Goal: Information Seeking & Learning: Learn about a topic

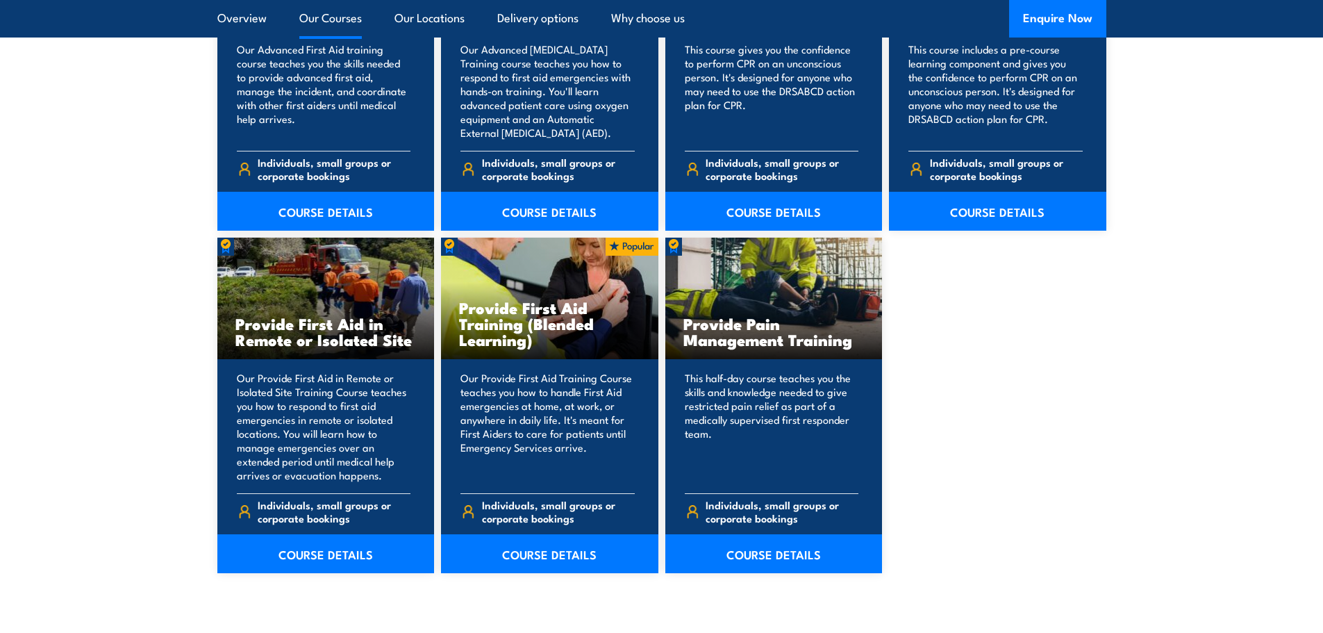
scroll to position [1961, 0]
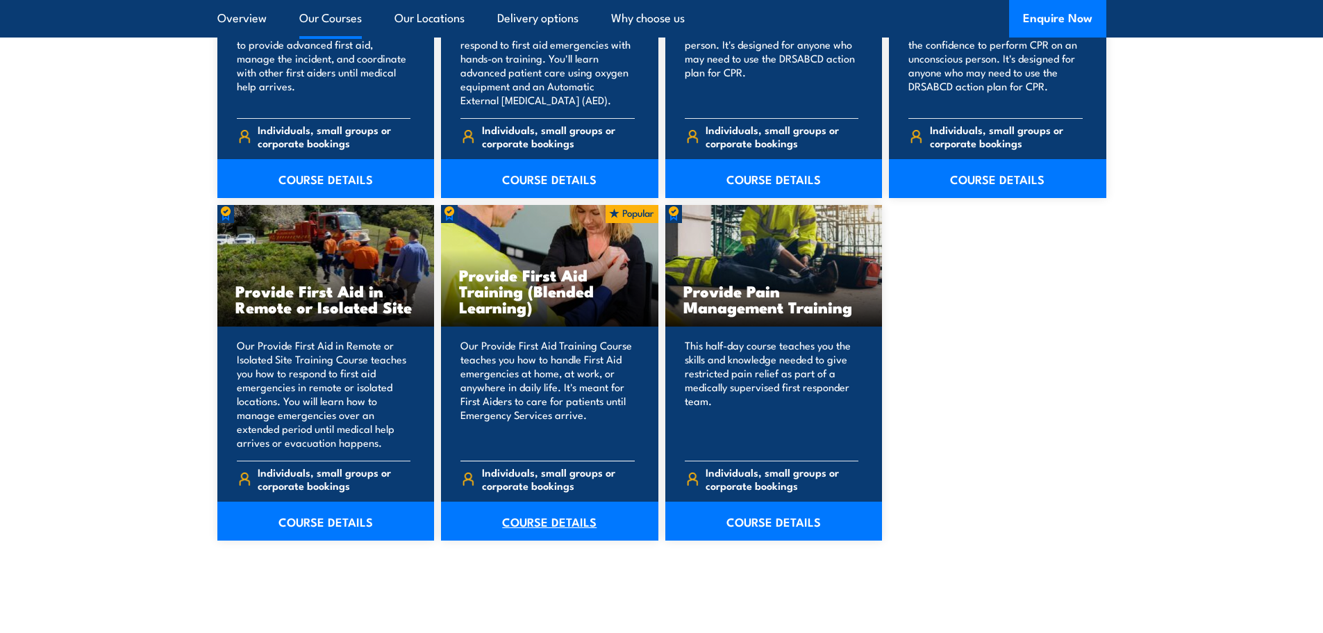
click at [520, 515] on link "COURSE DETAILS" at bounding box center [549, 520] width 217 height 39
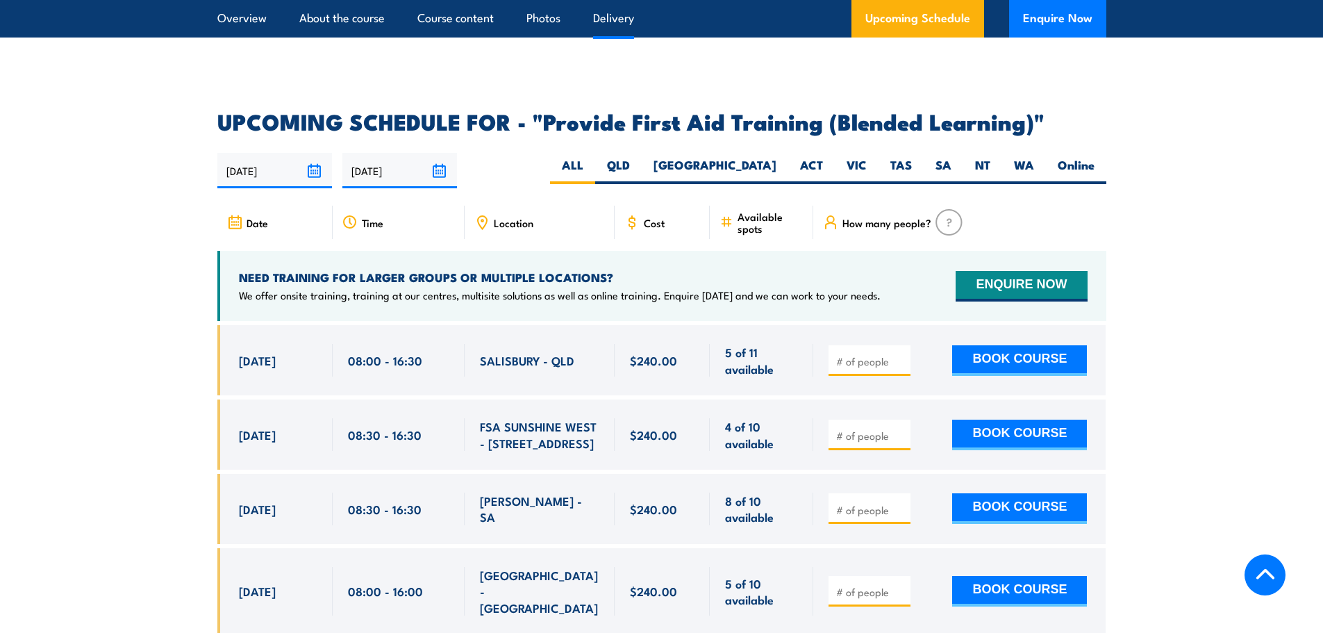
scroll to position [2639, 0]
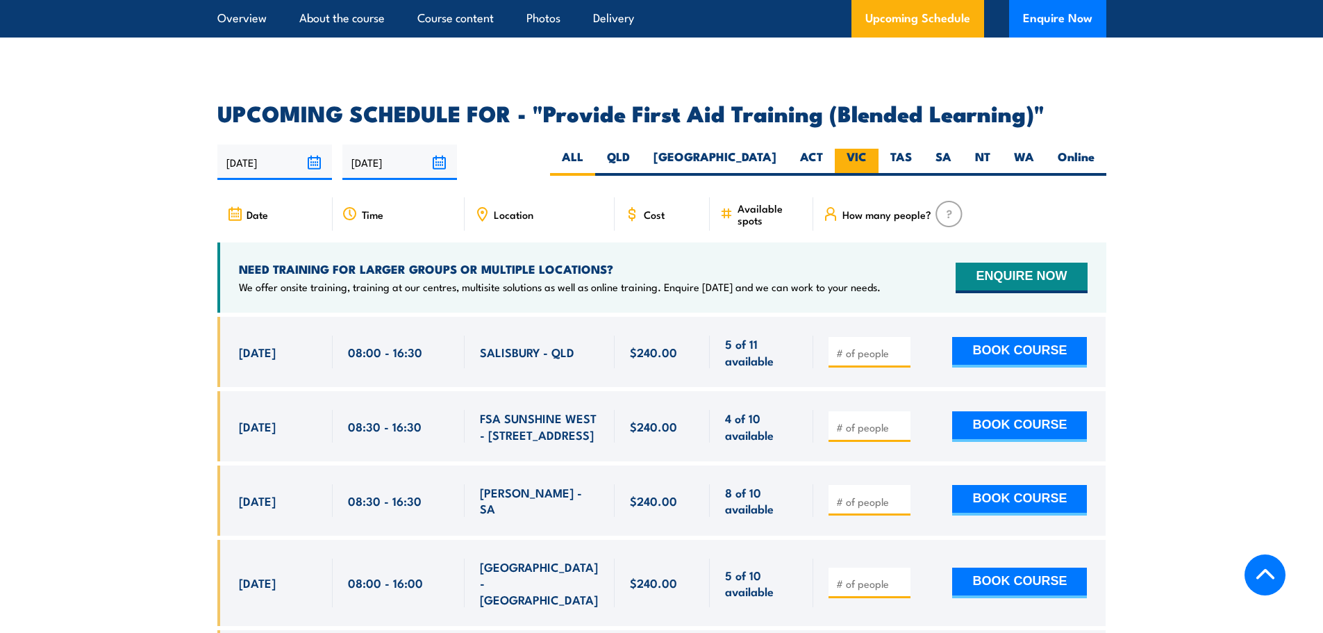
click at [857, 172] on label "VIC" at bounding box center [857, 162] width 44 height 27
click at [867, 158] on input "VIC" at bounding box center [871, 153] width 9 height 9
radio input "true"
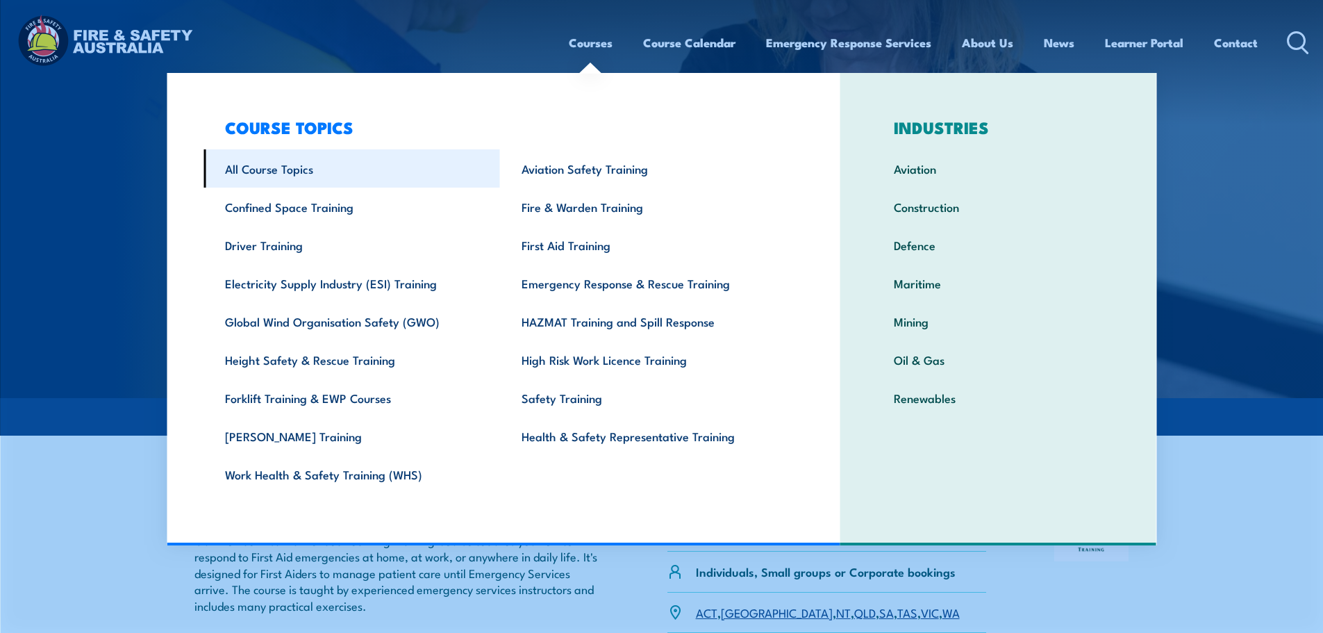
click at [281, 169] on link "All Course Topics" at bounding box center [351, 168] width 297 height 38
click at [571, 40] on link "Courses" at bounding box center [591, 42] width 44 height 37
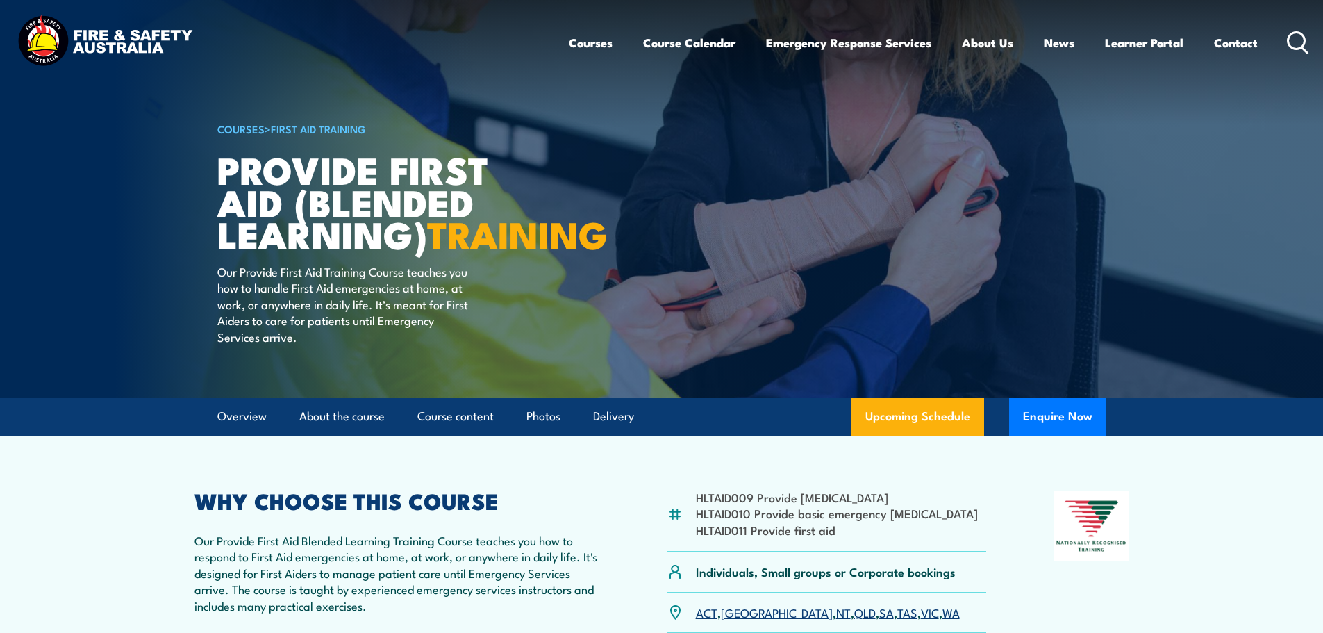
click at [87, 31] on img at bounding box center [105, 42] width 182 height 60
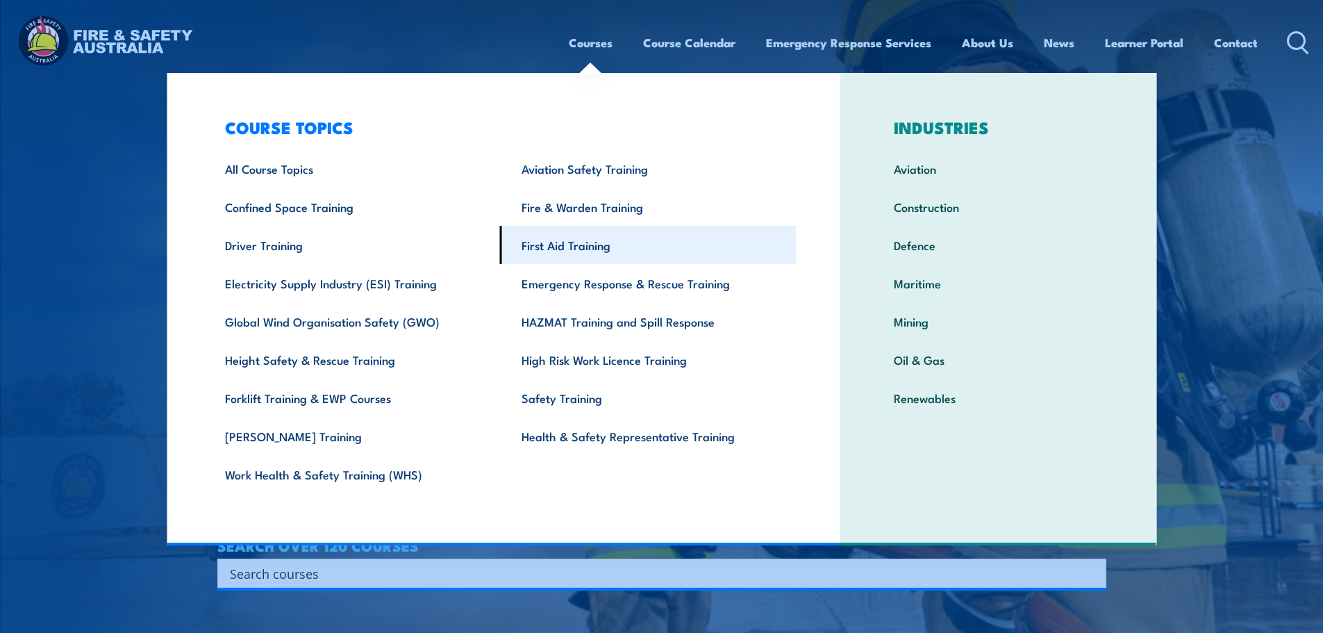
click at [562, 250] on link "First Aid Training" at bounding box center [648, 245] width 297 height 38
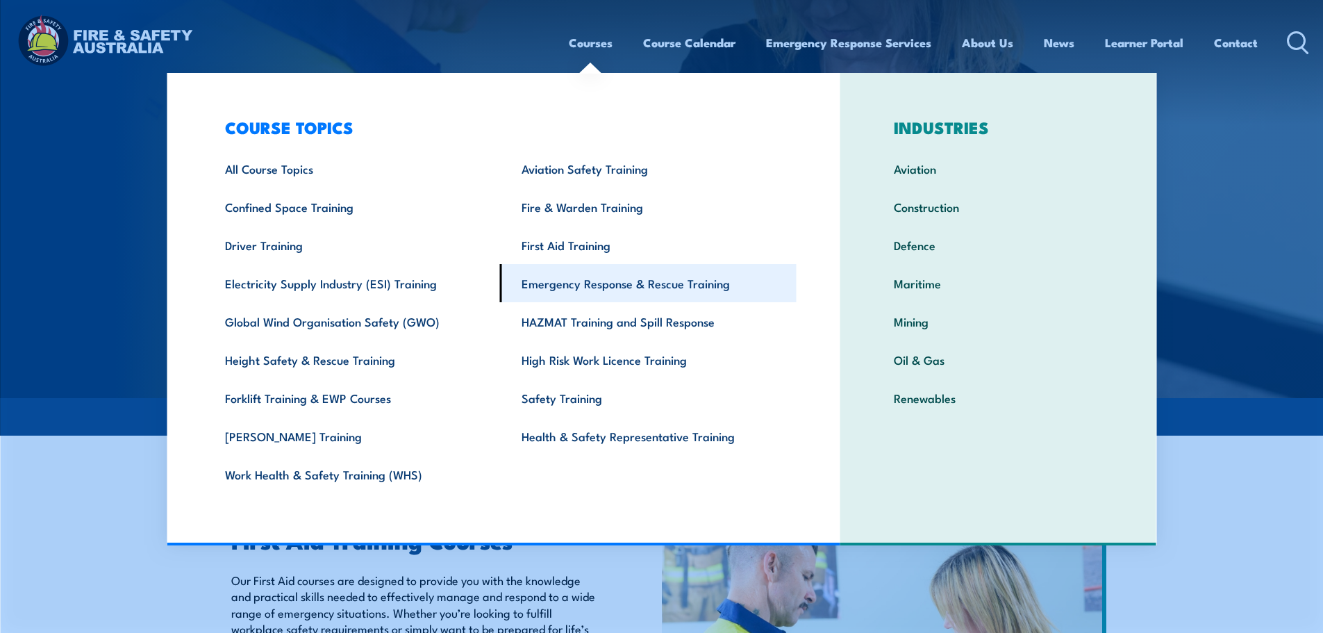
click at [595, 281] on link "Emergency Response & Rescue Training" at bounding box center [648, 283] width 297 height 38
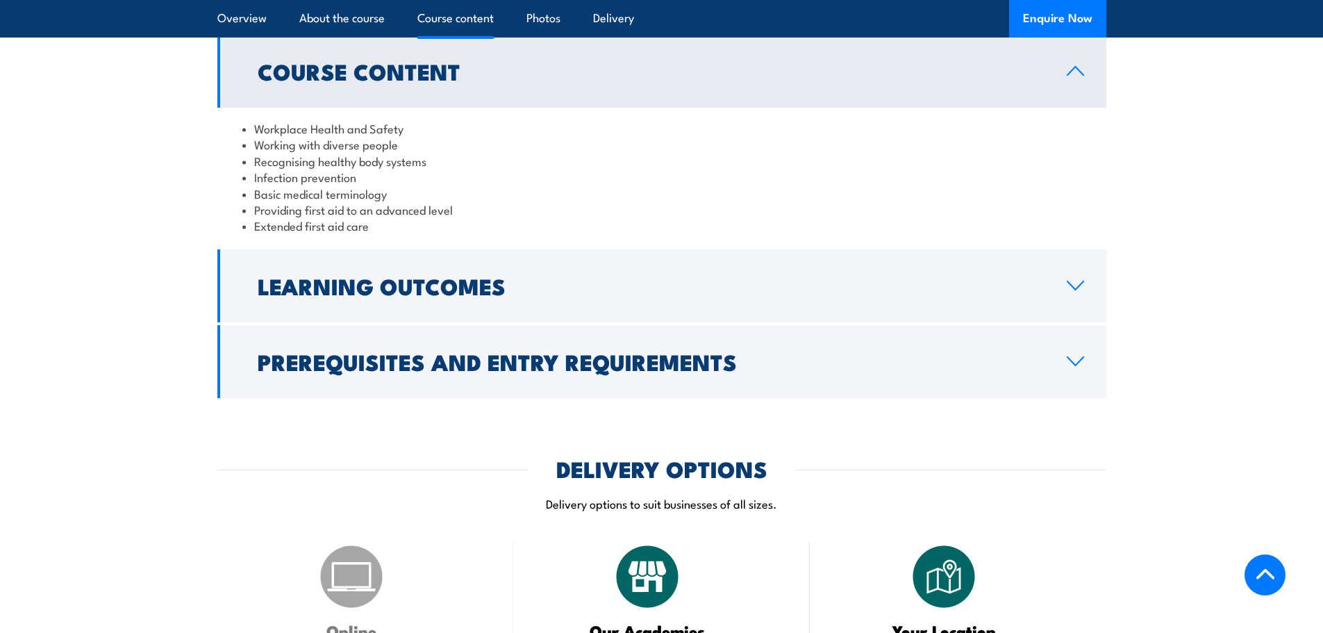
scroll to position [1250, 0]
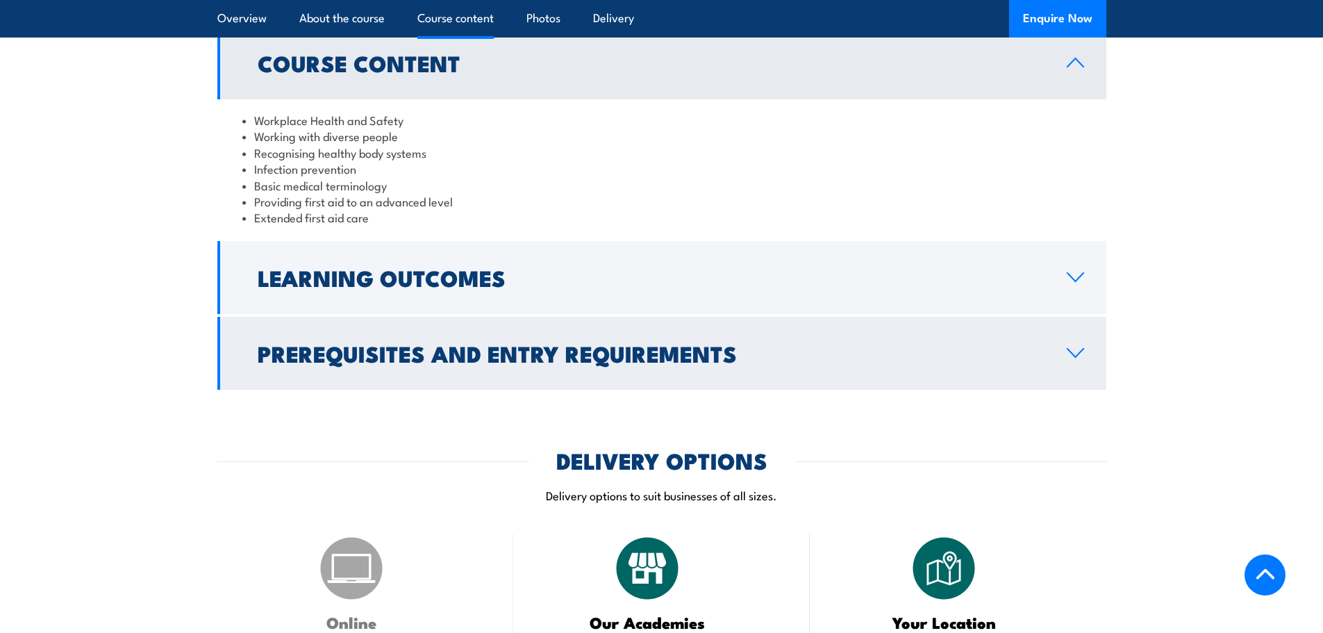
click at [227, 390] on link "Prerequisites and Entry Requirements" at bounding box center [661, 353] width 889 height 73
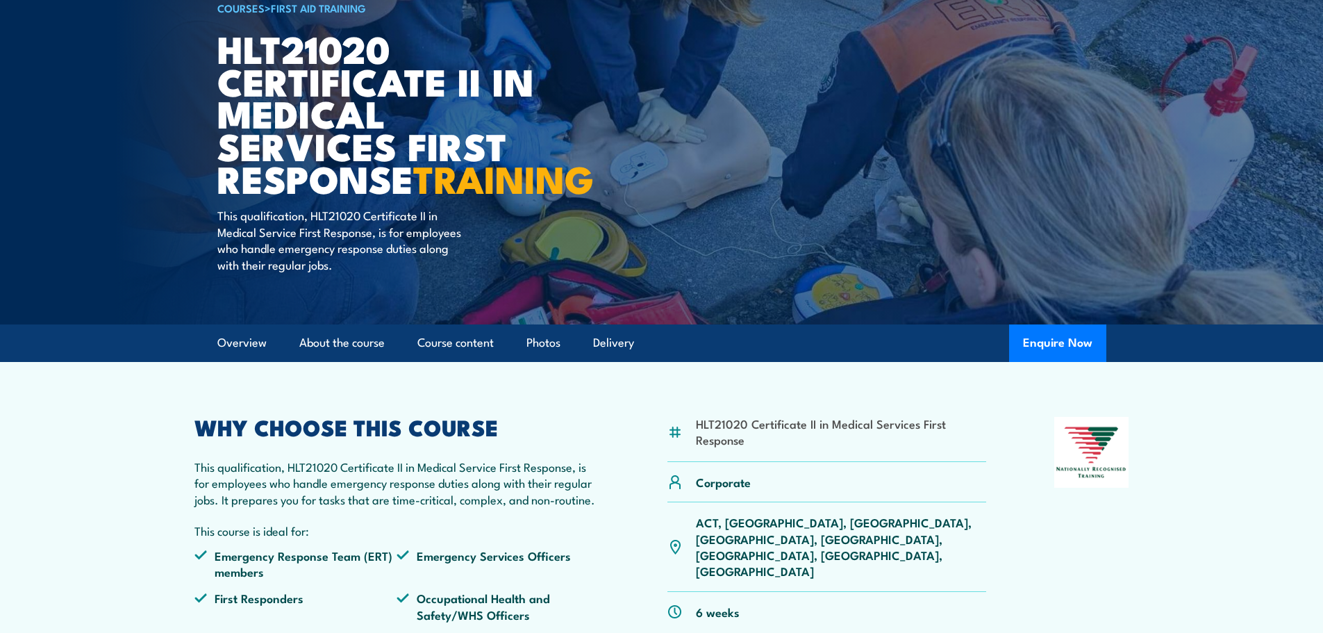
scroll to position [0, 0]
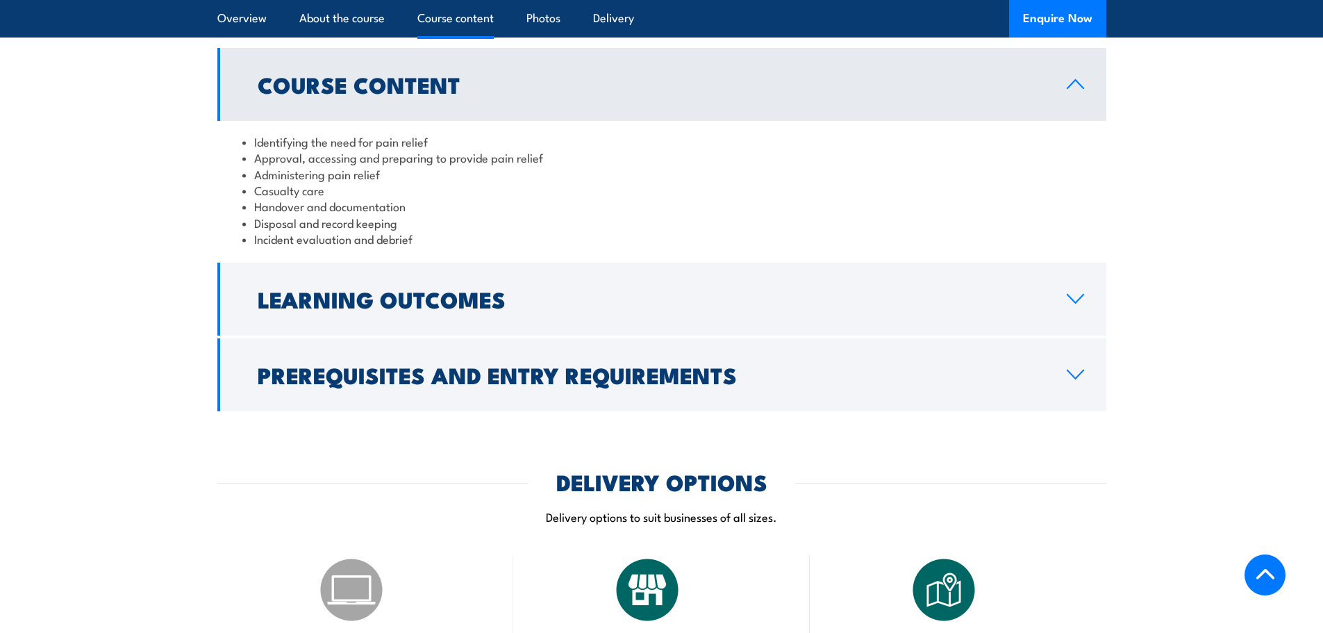
scroll to position [1250, 0]
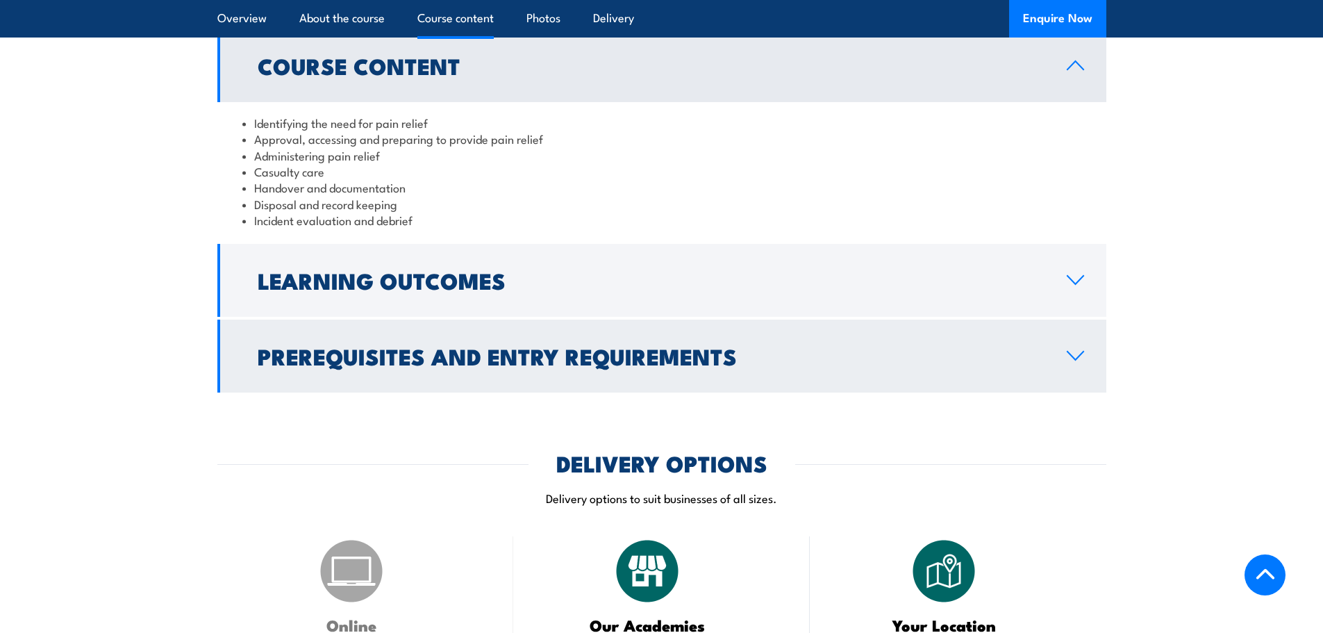
click at [524, 365] on h2 "Prerequisites and Entry Requirements" at bounding box center [651, 355] width 787 height 19
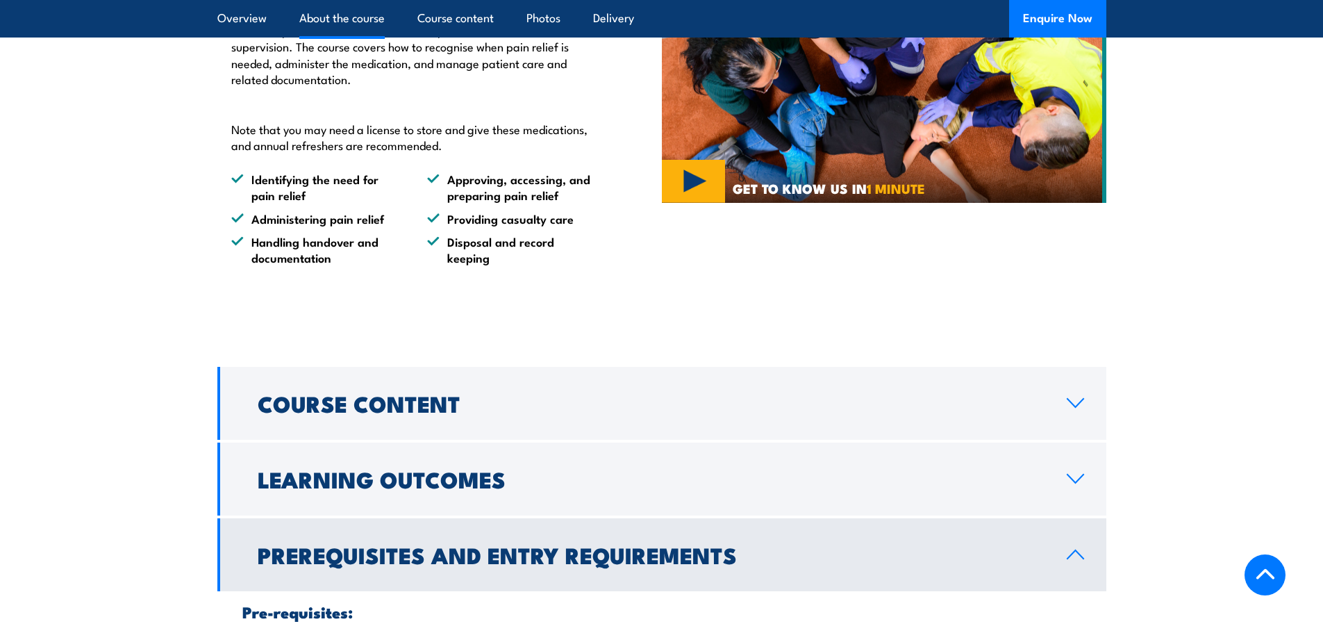
scroll to position [903, 0]
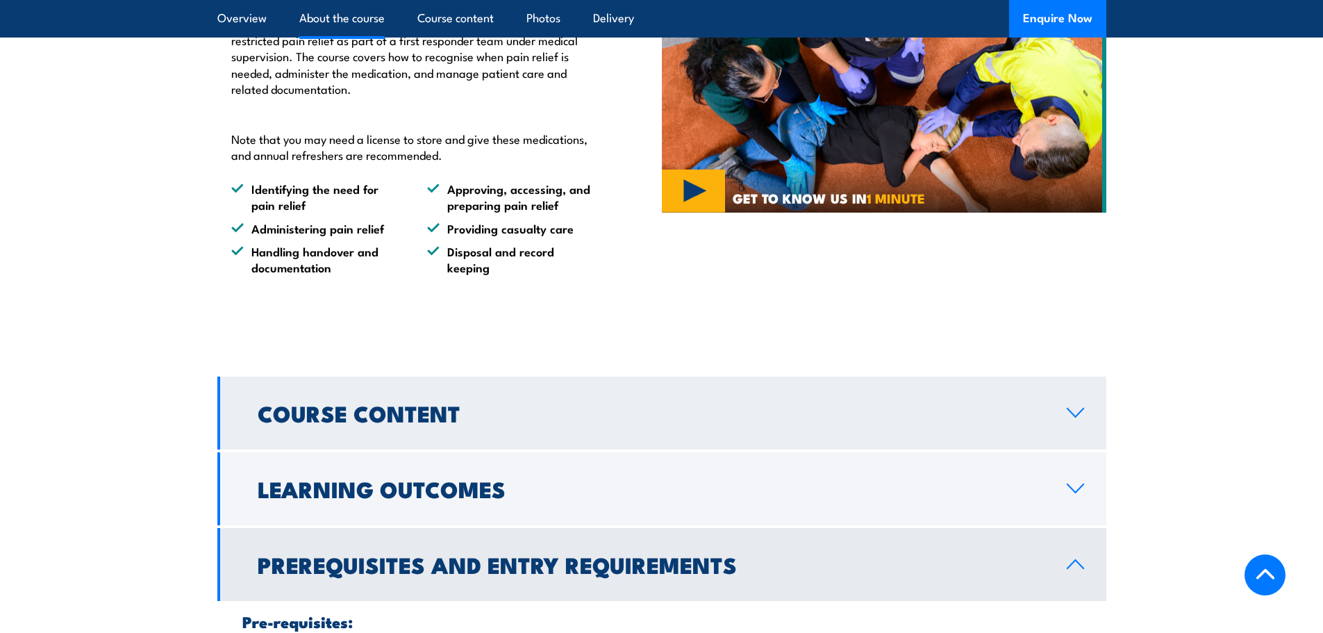
click at [482, 440] on link "Course Content" at bounding box center [661, 412] width 889 height 73
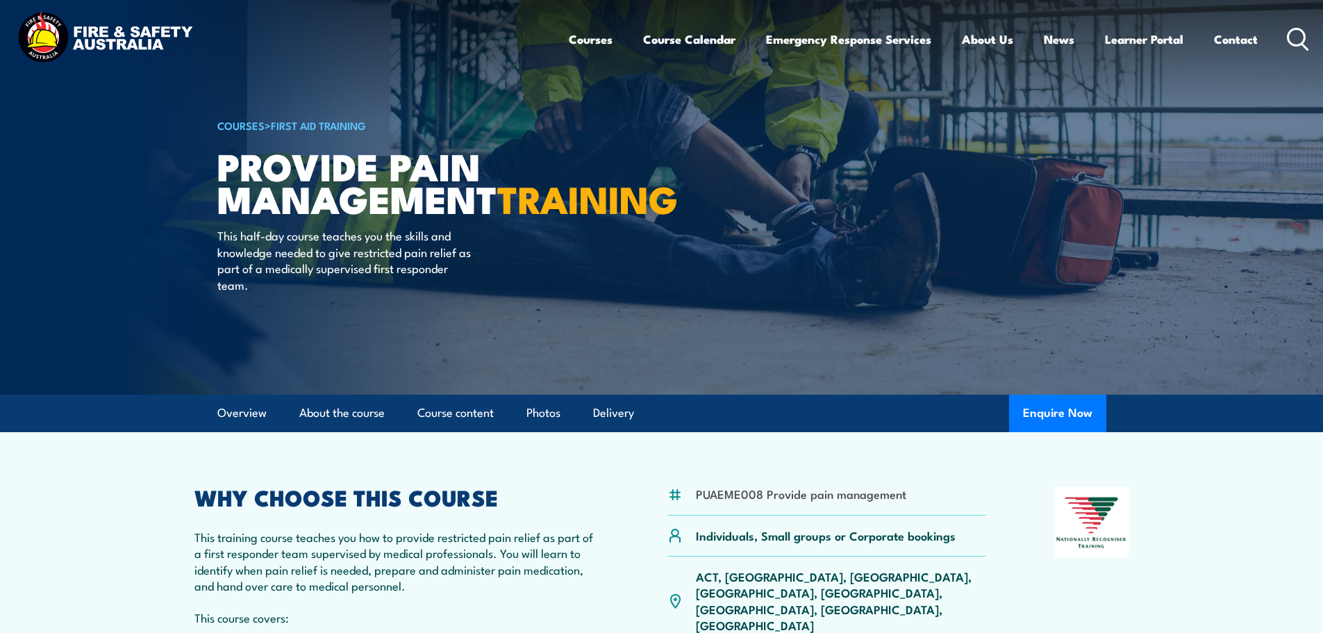
scroll to position [0, 0]
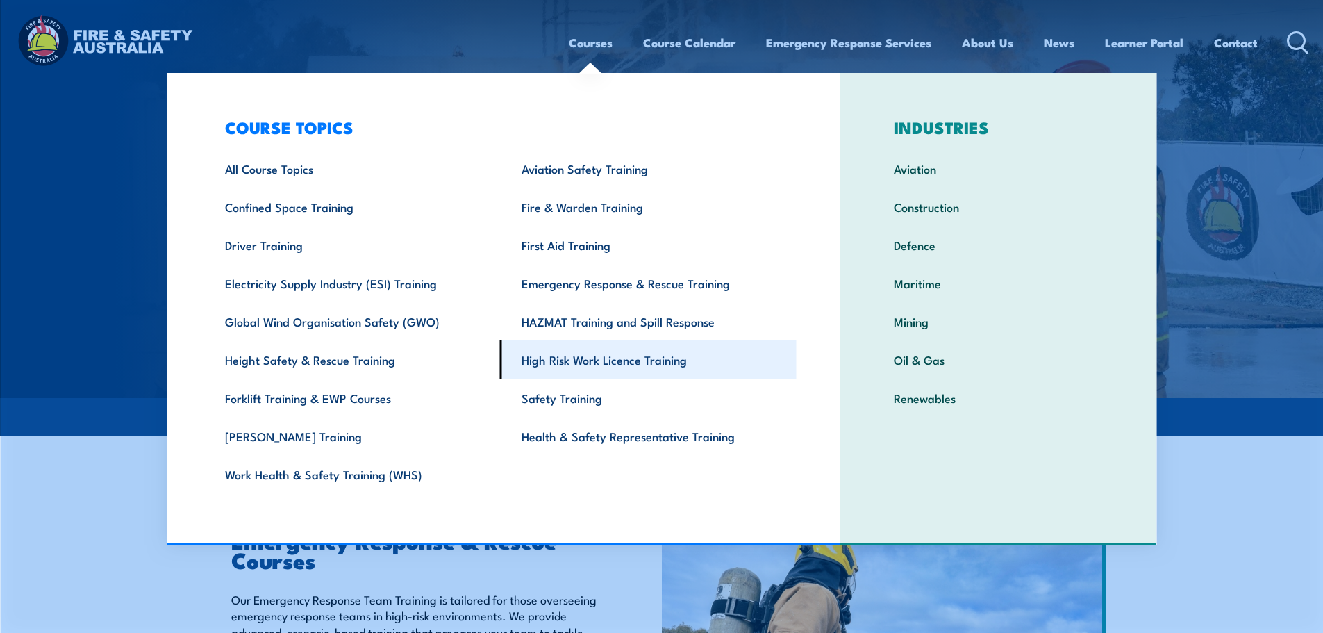
click at [628, 363] on link "High Risk Work Licence Training" at bounding box center [648, 359] width 297 height 38
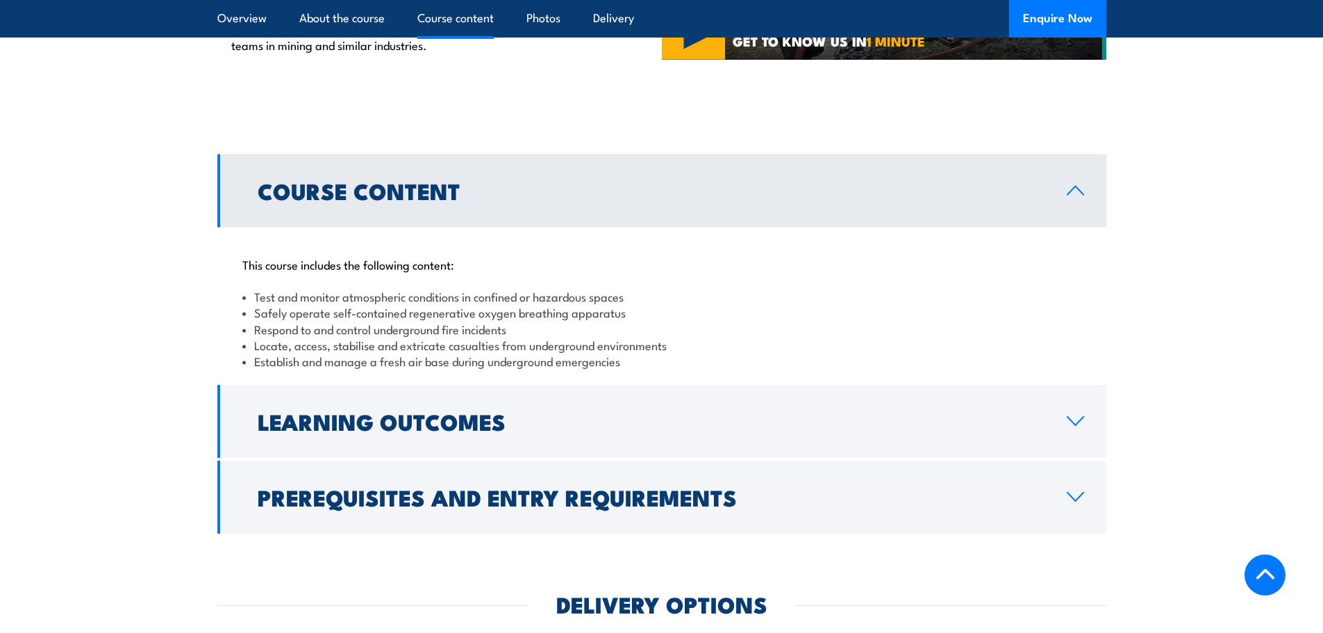
scroll to position [1111, 0]
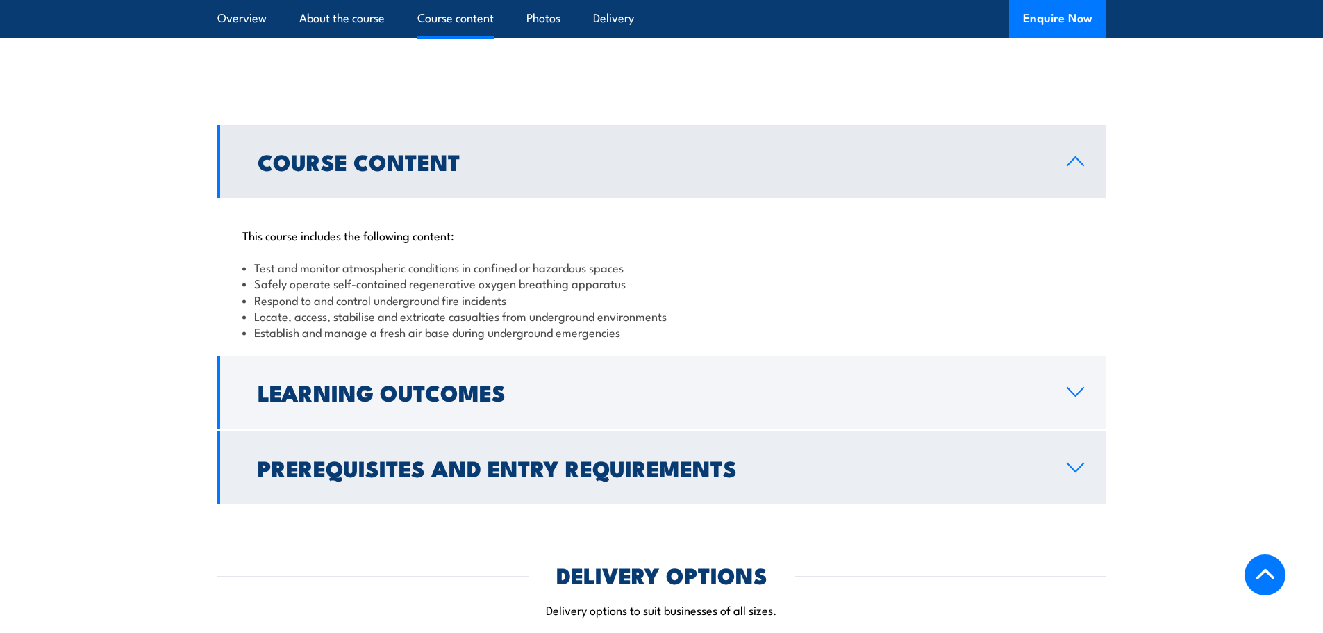
click at [244, 431] on link "Prerequisites and Entry Requirements" at bounding box center [661, 467] width 889 height 73
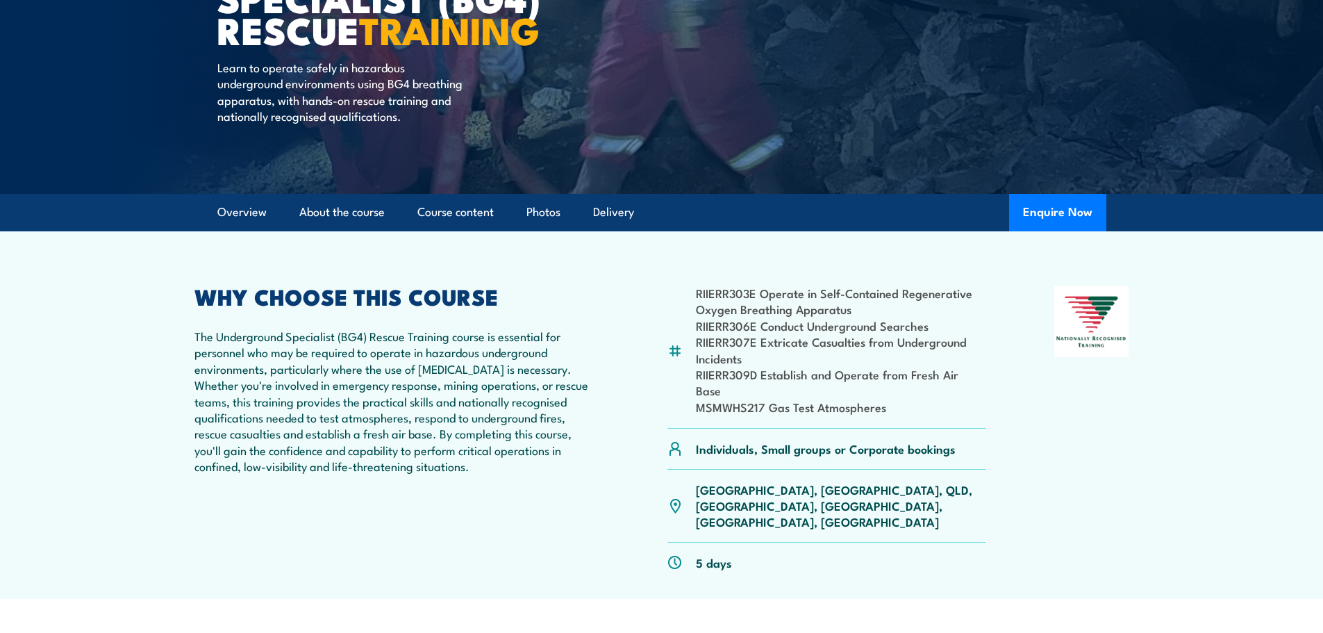
scroll to position [0, 0]
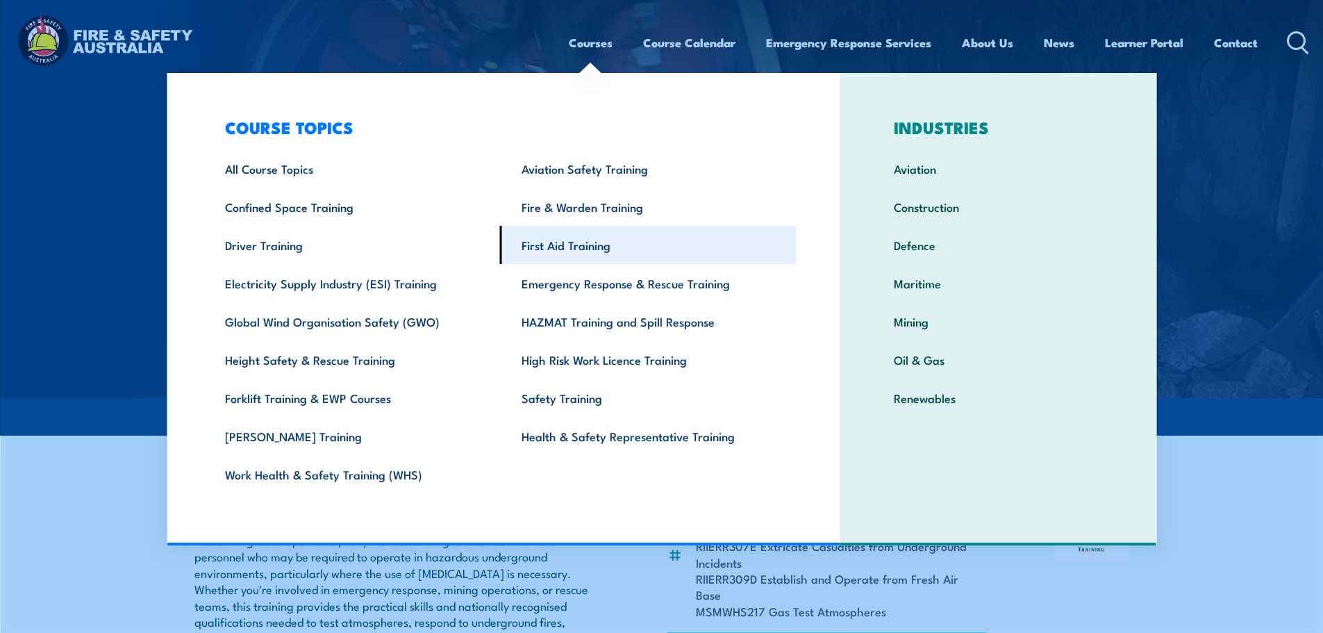
click at [551, 249] on link "First Aid Training" at bounding box center [648, 245] width 297 height 38
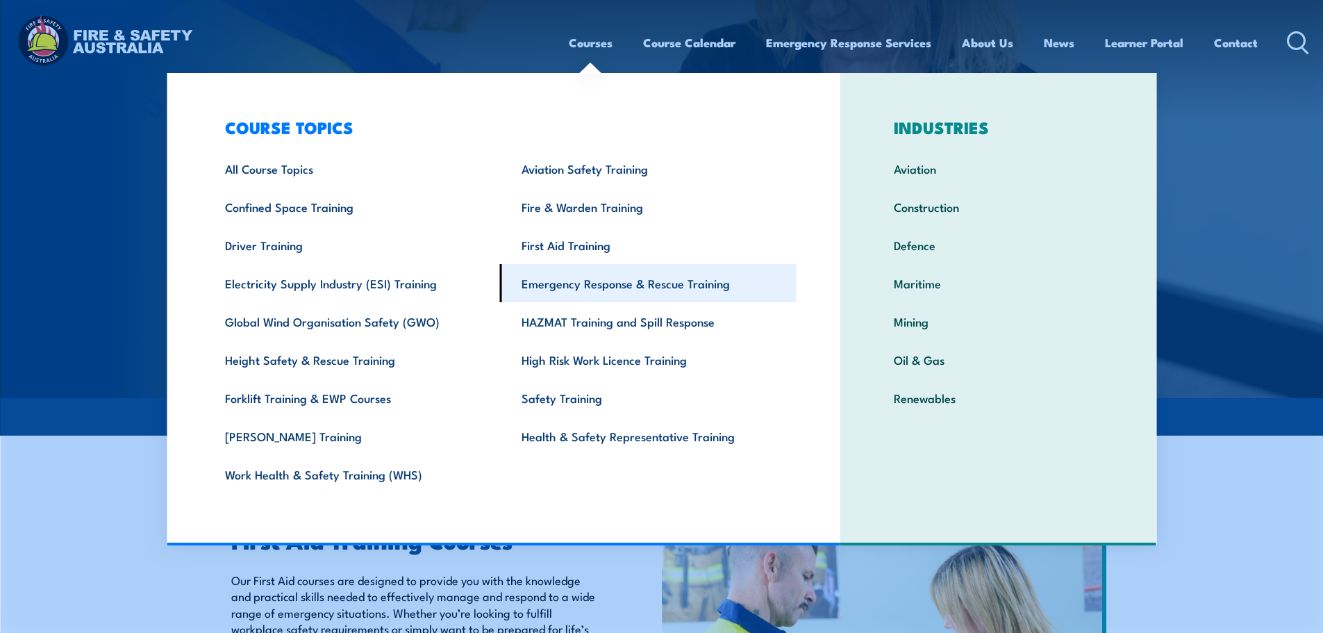
click at [568, 285] on link "Emergency Response & Rescue Training" at bounding box center [648, 283] width 297 height 38
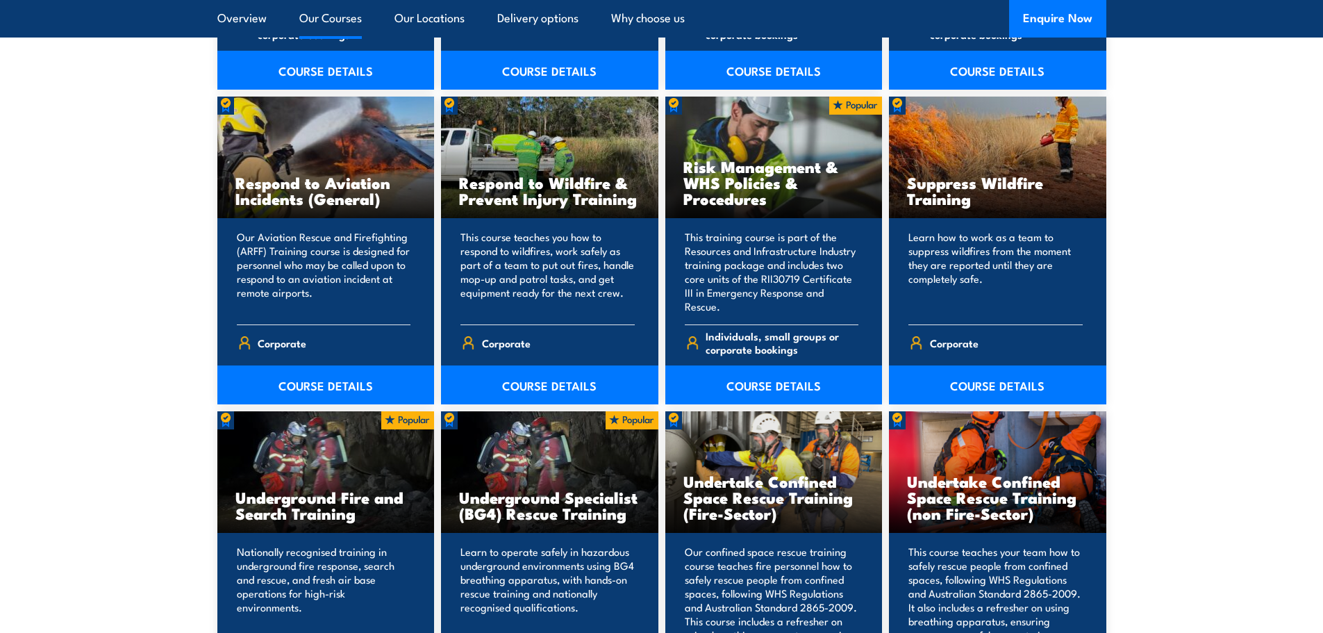
scroll to position [1597, 0]
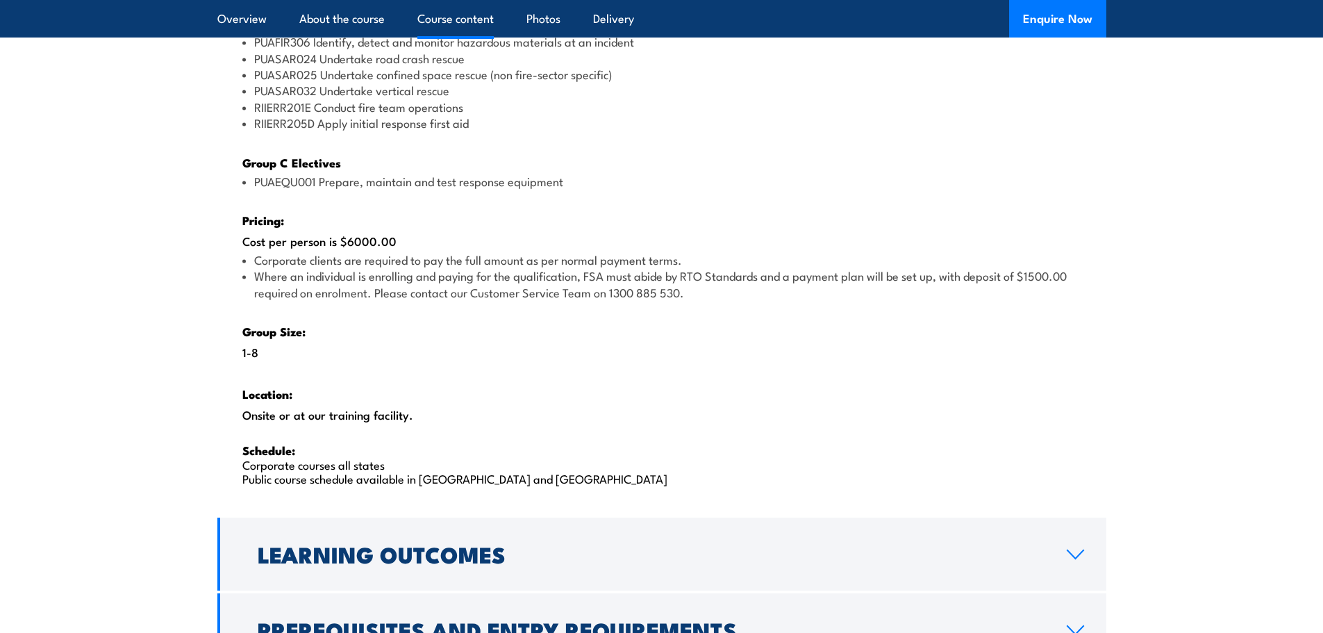
scroll to position [2014, 0]
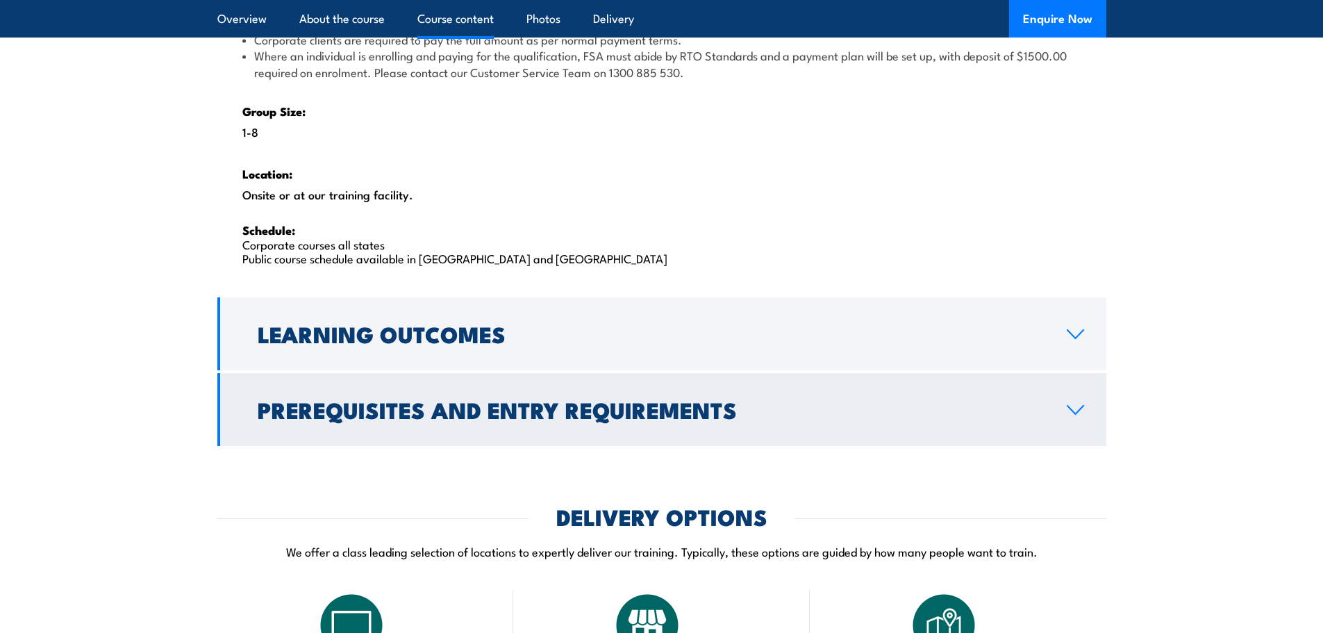
click at [217, 419] on link "Prerequisites and Entry Requirements" at bounding box center [661, 409] width 889 height 73
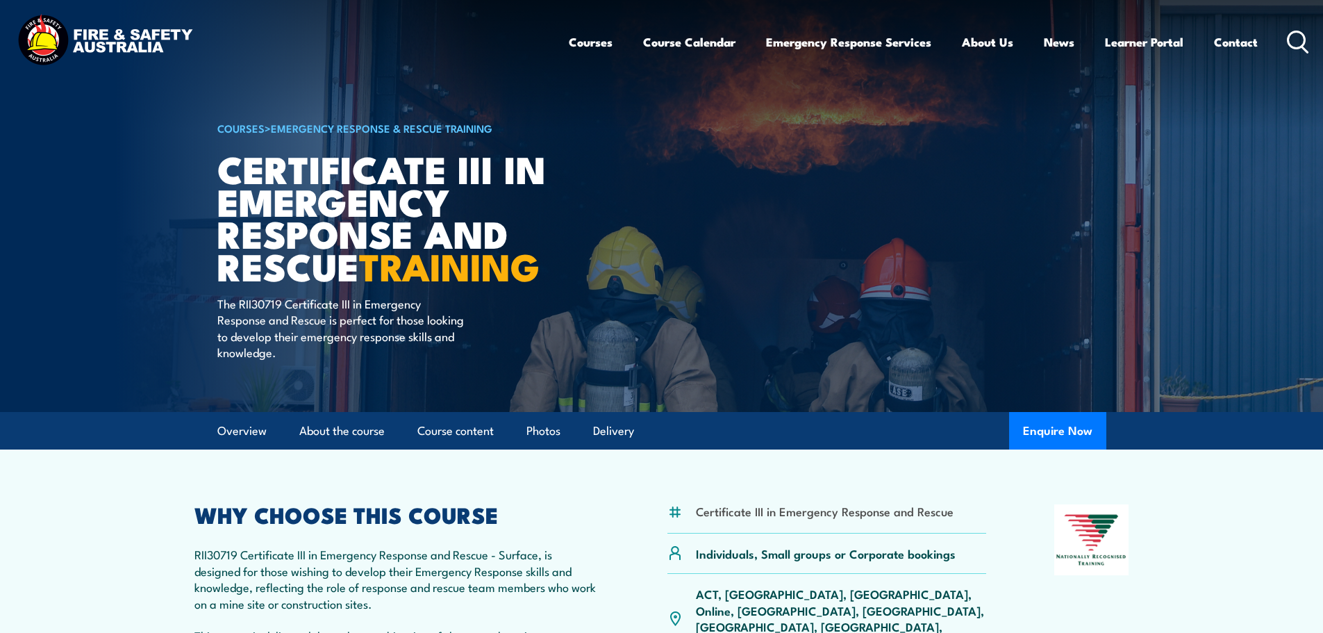
scroll to position [0, 0]
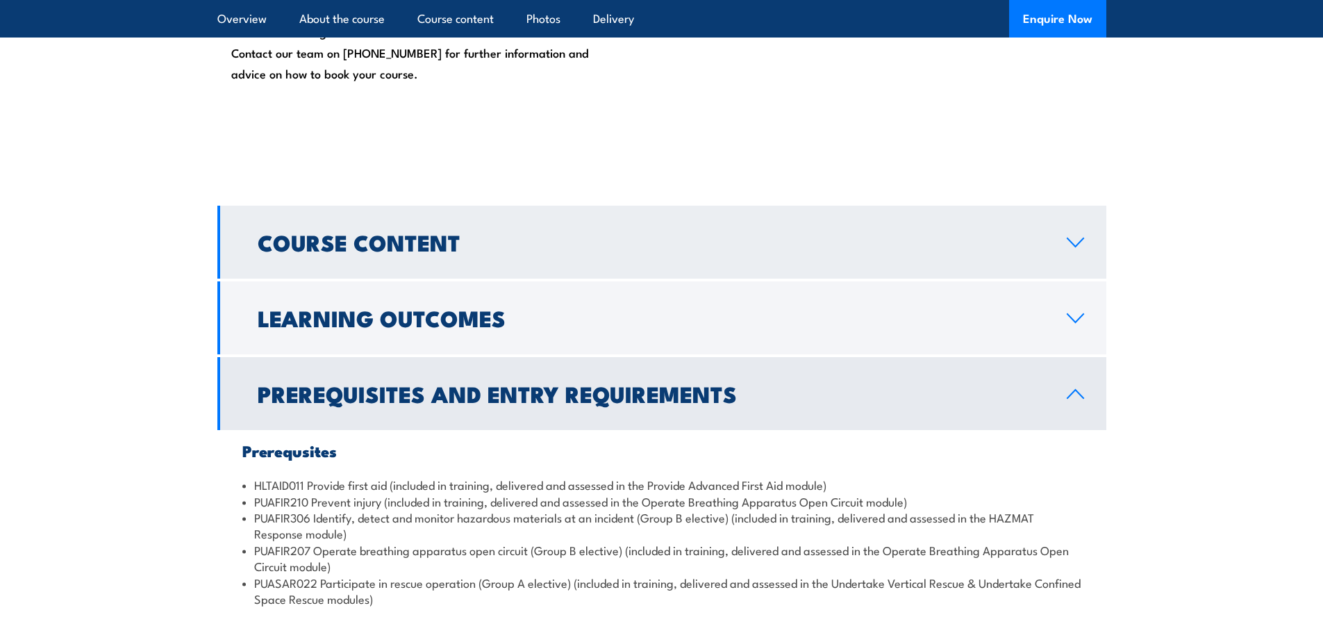
click at [444, 267] on link "Course Content" at bounding box center [661, 242] width 889 height 73
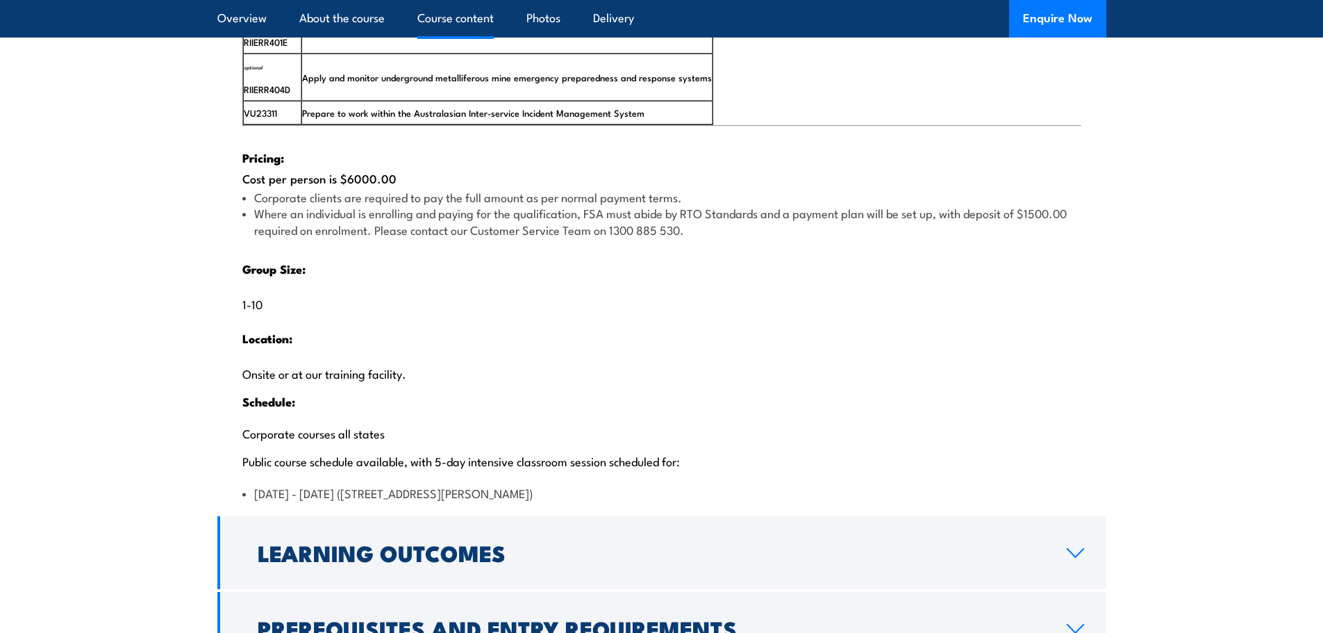
scroll to position [2639, 0]
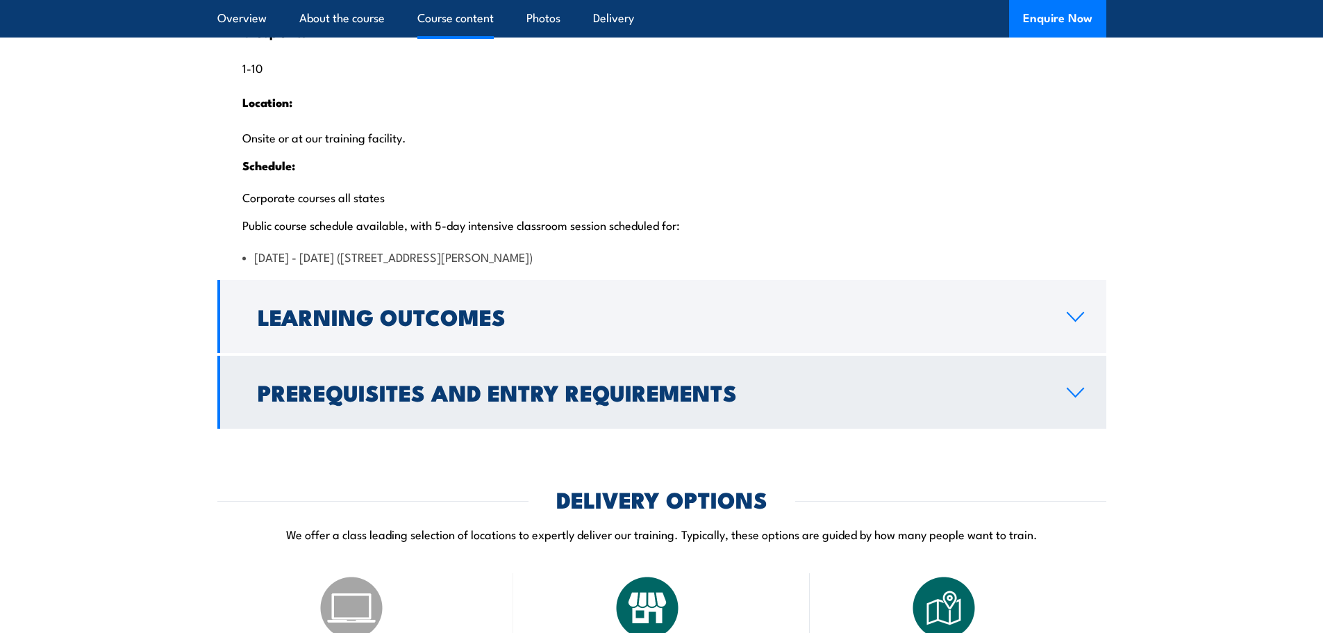
click at [290, 401] on h2 "Prerequisites and Entry Requirements" at bounding box center [651, 391] width 787 height 19
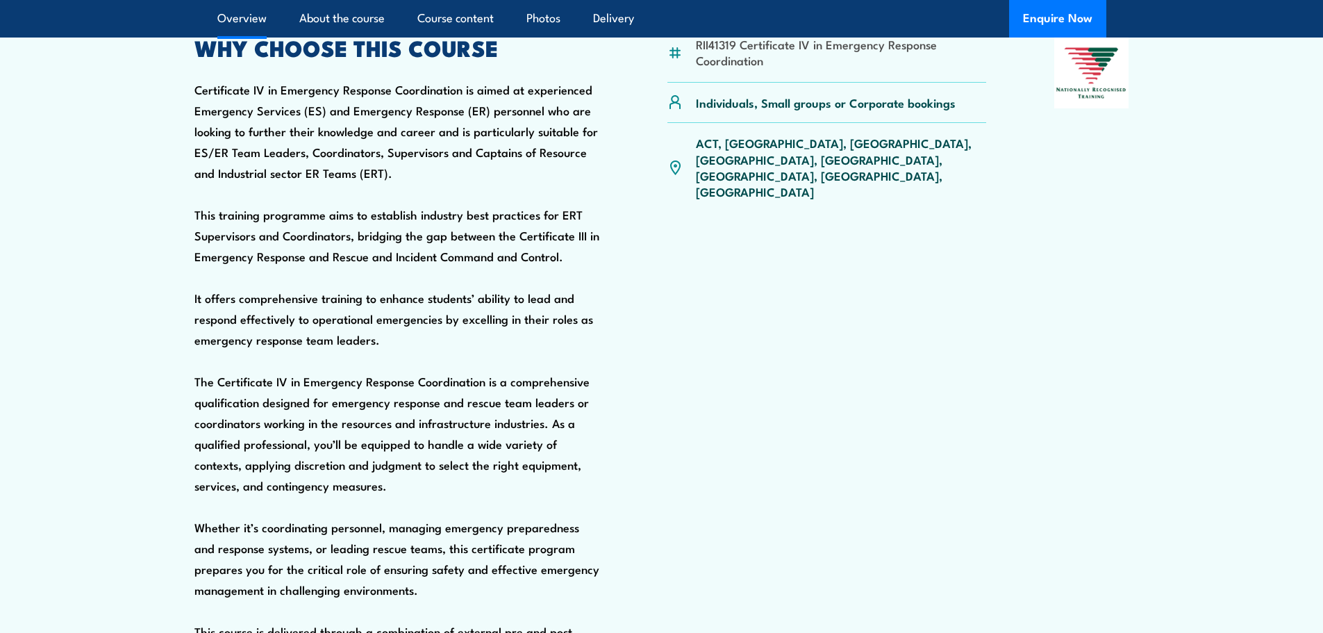
scroll to position [0, 0]
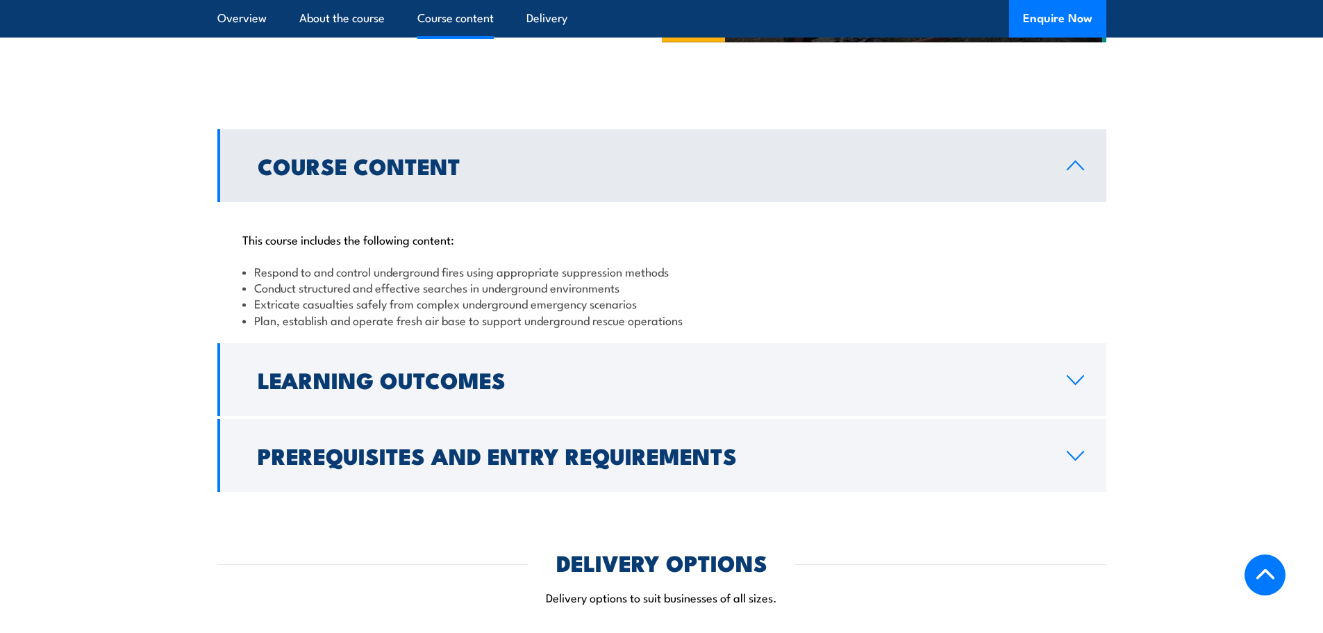
scroll to position [1180, 0]
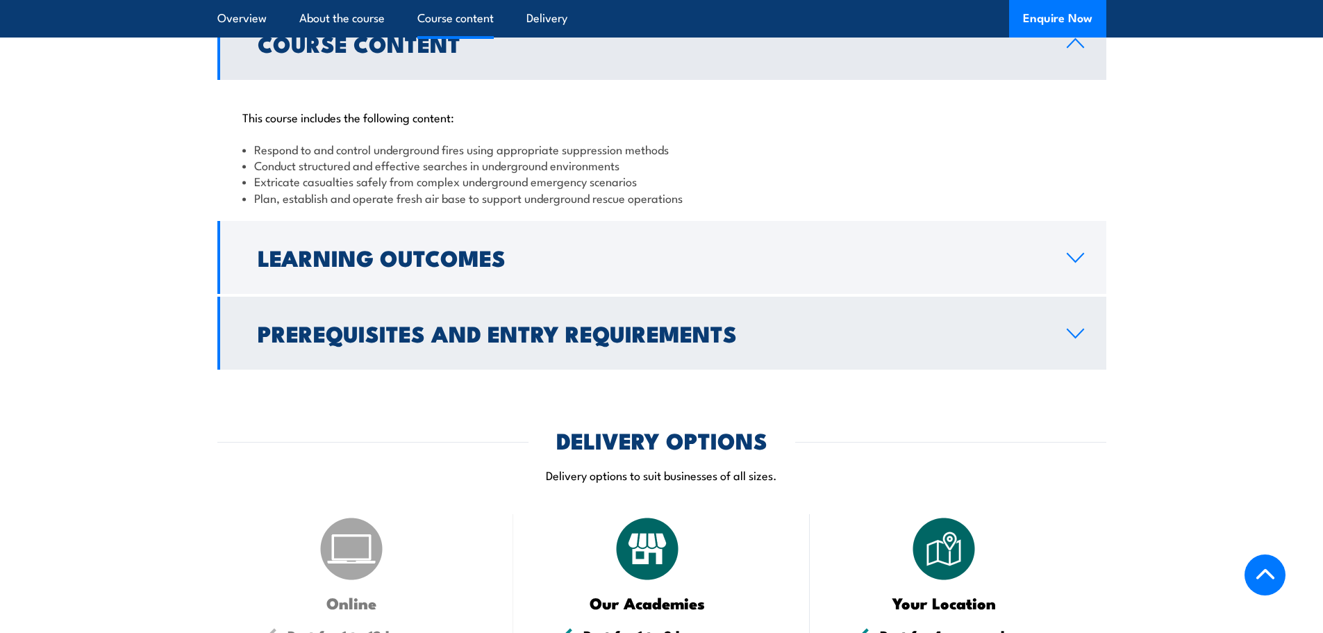
click at [244, 297] on link "Prerequisites and Entry Requirements" at bounding box center [661, 333] width 889 height 73
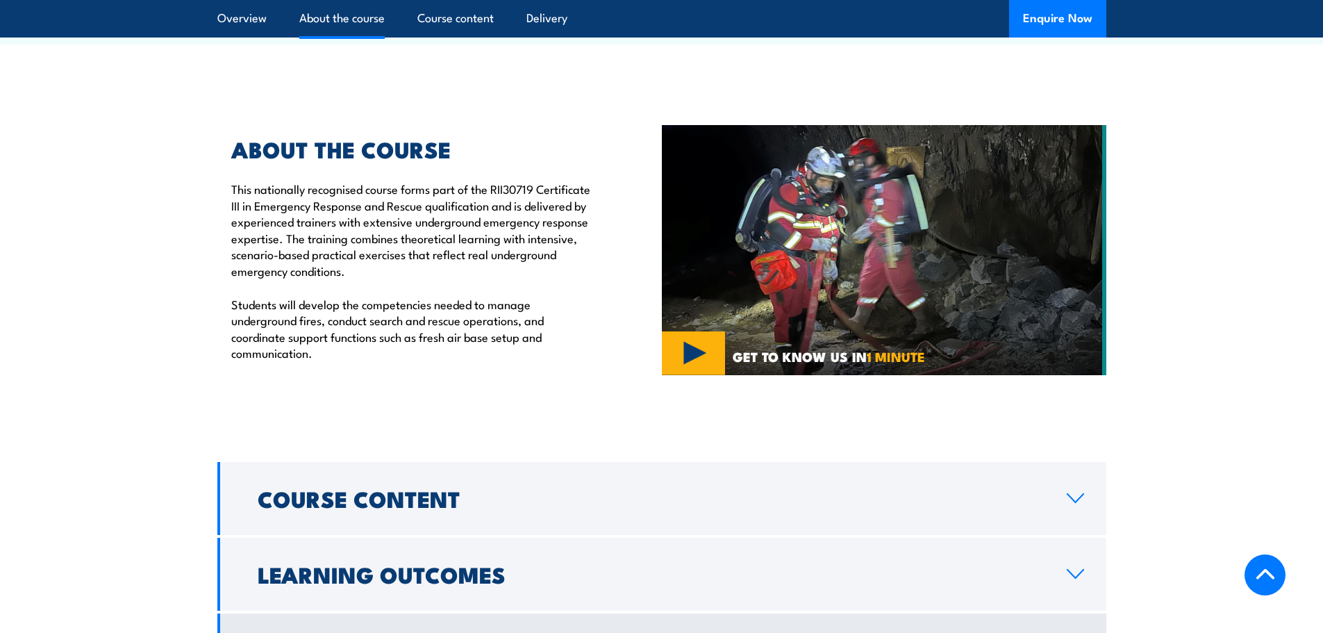
scroll to position [694, 0]
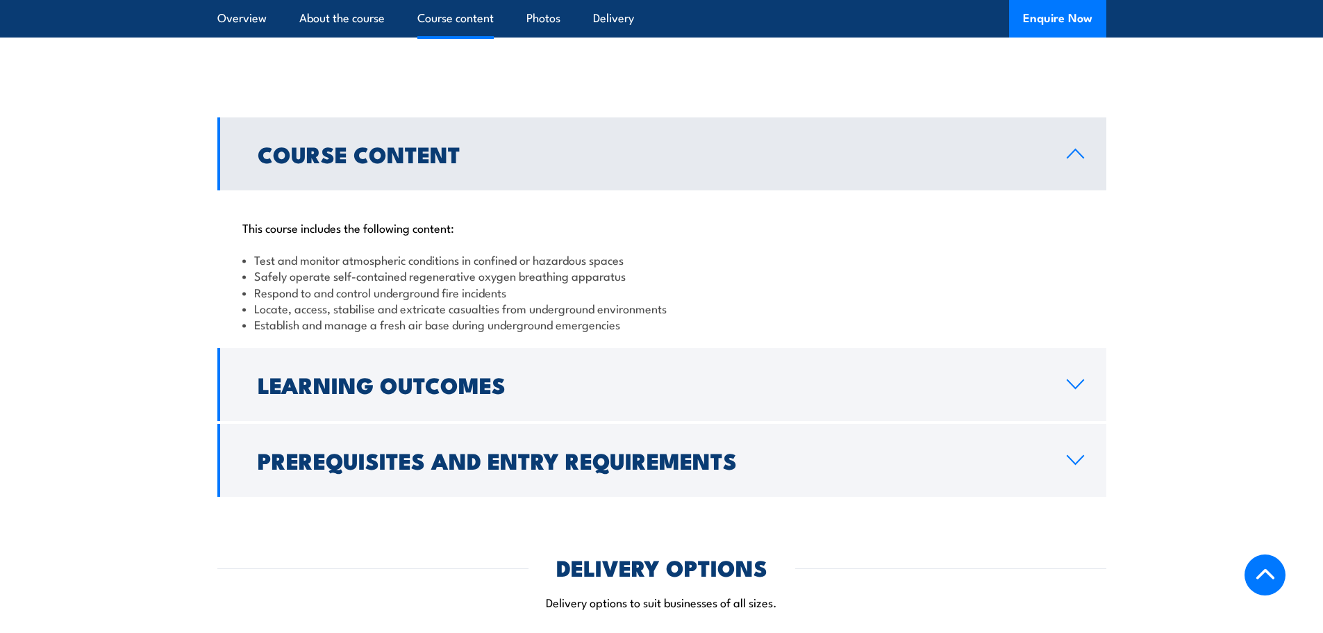
scroll to position [1180, 0]
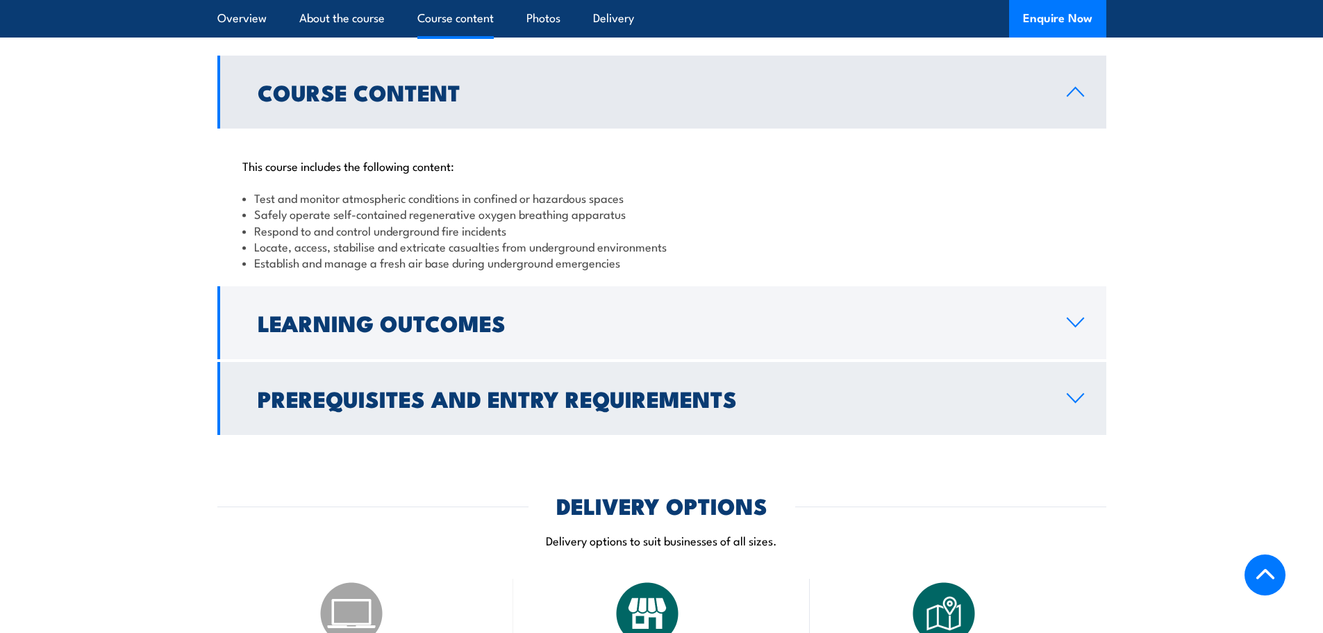
click at [289, 388] on h2 "Prerequisites and Entry Requirements" at bounding box center [651, 397] width 787 height 19
